Goal: Transaction & Acquisition: Purchase product/service

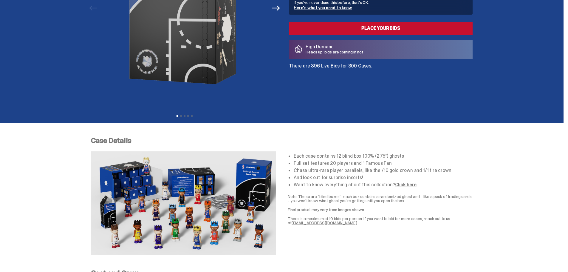
scroll to position [119, 0]
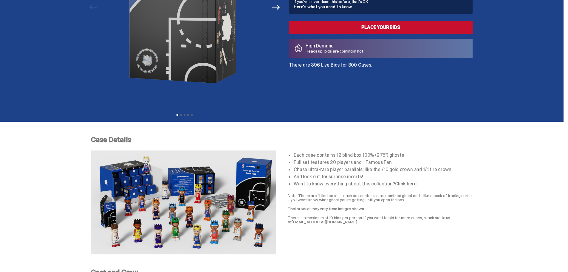
click at [172, 223] on img at bounding box center [183, 202] width 185 height 104
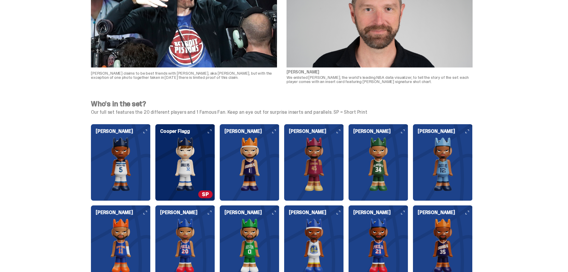
scroll to position [537, 0]
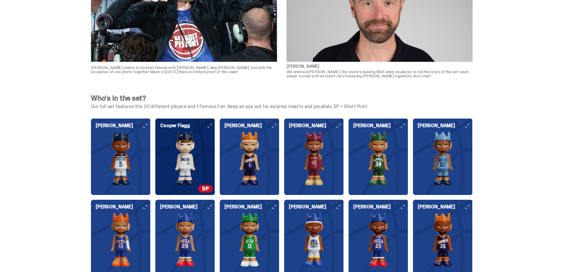
click at [207, 190] on span "SP" at bounding box center [205, 189] width 14 height 8
drag, startPoint x: 208, startPoint y: 188, endPoint x: 204, endPoint y: 189, distance: 3.8
click at [204, 189] on span "SP" at bounding box center [205, 189] width 14 height 8
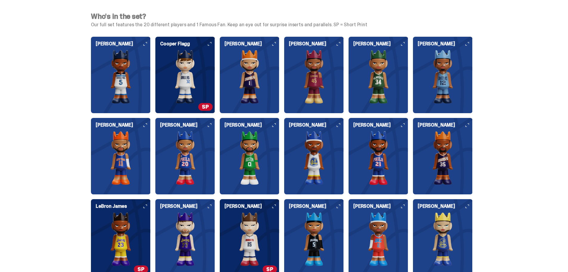
scroll to position [565, 0]
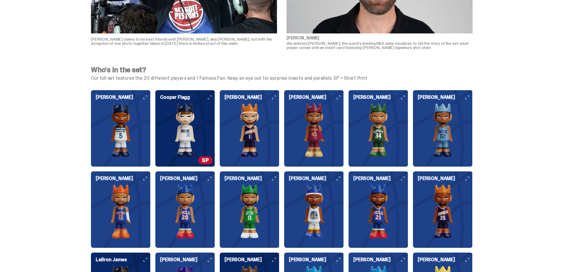
click at [180, 131] on img at bounding box center [185, 130] width 60 height 54
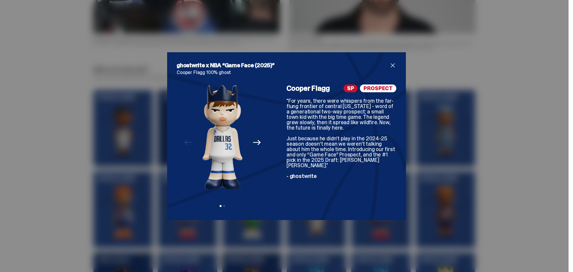
click at [407, 137] on div "ghostwrite x NBA “Game Face (2025)” [PERSON_NAME] [PERSON_NAME] 100% ghost Prev…" at bounding box center [286, 136] width 573 height 272
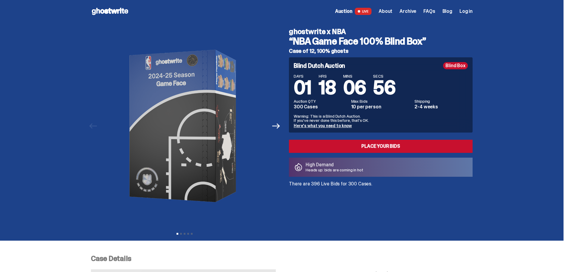
scroll to position [0, 0]
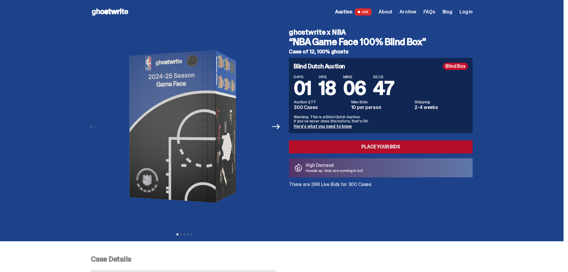
click at [328, 144] on link "Place your Bids" at bounding box center [381, 146] width 184 height 13
